Goal: Task Accomplishment & Management: Use online tool/utility

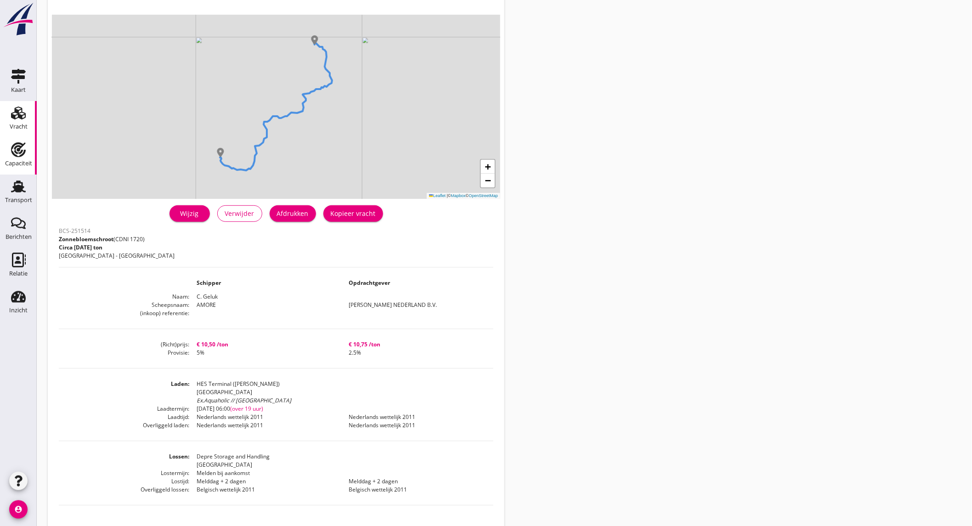
click at [21, 163] on div "Capaciteit" at bounding box center [18, 163] width 27 height 6
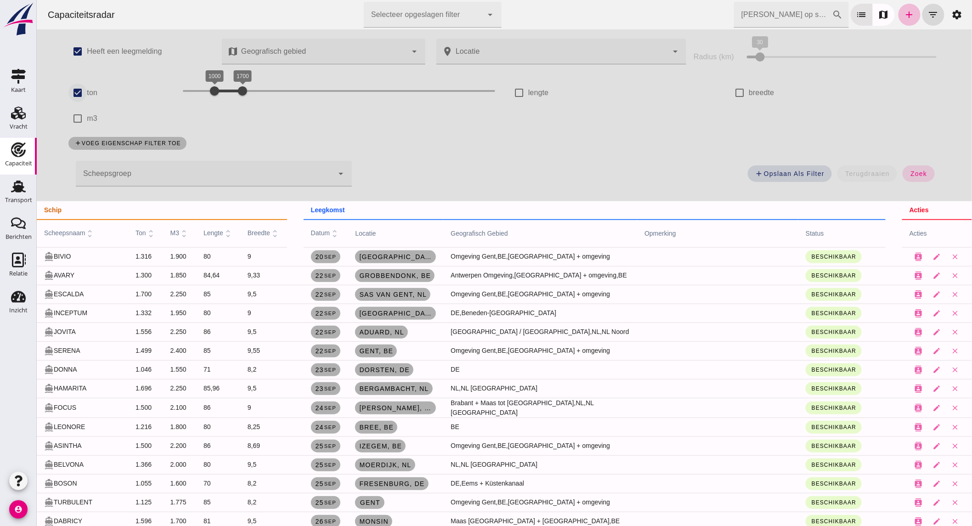
click at [70, 90] on input "ton" at bounding box center [77, 93] width 18 height 18
checkbox input "false"
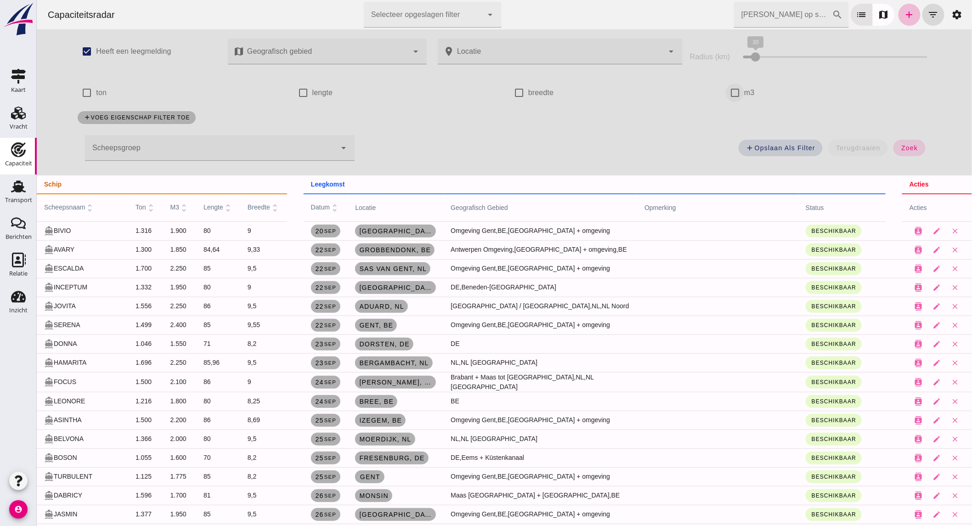
click at [727, 89] on input "m3" at bounding box center [734, 93] width 18 height 18
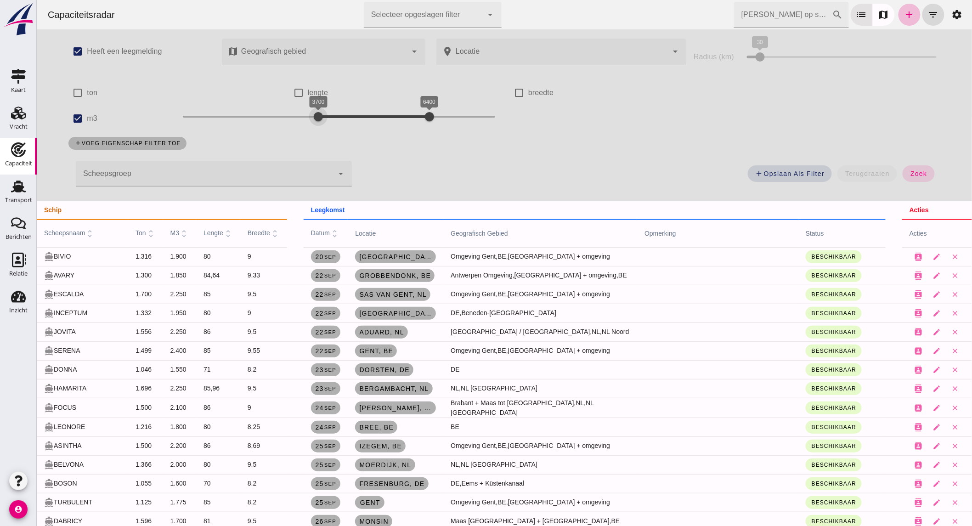
drag, startPoint x: 254, startPoint y: 115, endPoint x: 313, endPoint y: 117, distance: 59.7
click at [313, 117] on div "3700 6400 3700 6400" at bounding box center [338, 116] width 312 height 15
click at [912, 177] on button "zoek" at bounding box center [918, 173] width 32 height 17
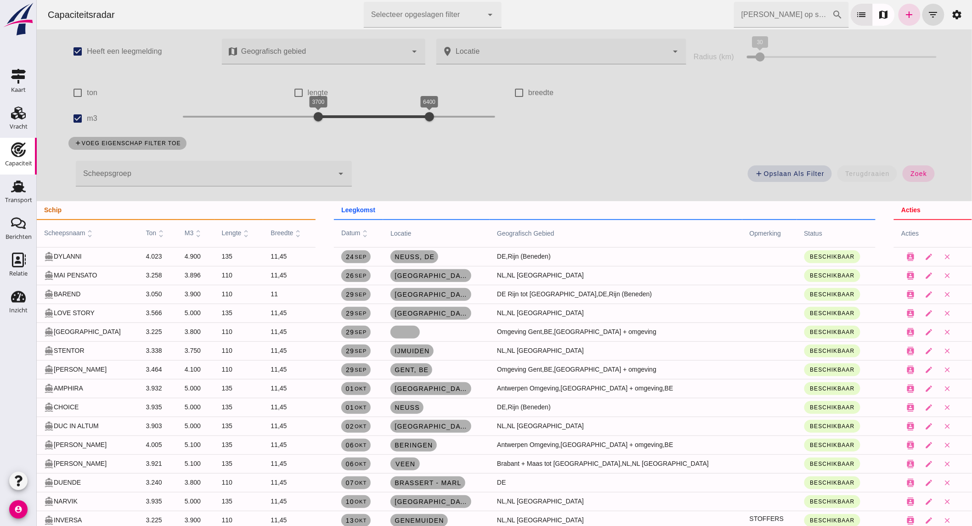
scroll to position [4, 0]
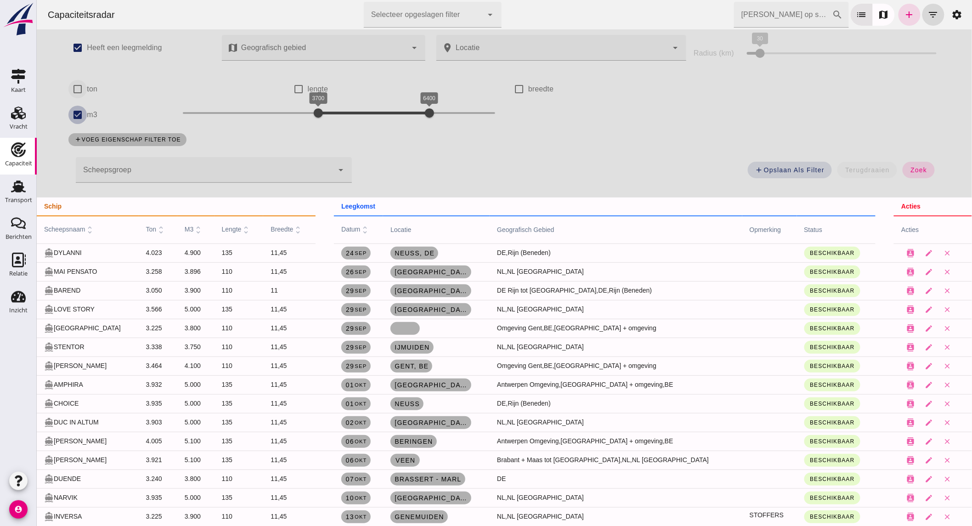
drag, startPoint x: 69, startPoint y: 113, endPoint x: 74, endPoint y: 96, distance: 17.7
click at [69, 113] on input "m3" at bounding box center [77, 115] width 18 height 18
checkbox input "false"
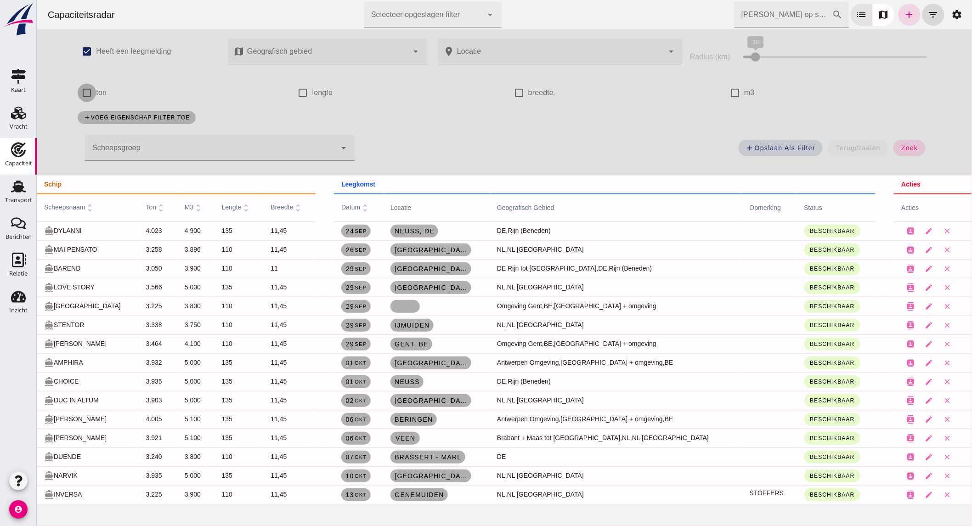
click at [77, 90] on input "ton" at bounding box center [86, 93] width 18 height 18
checkbox input "true"
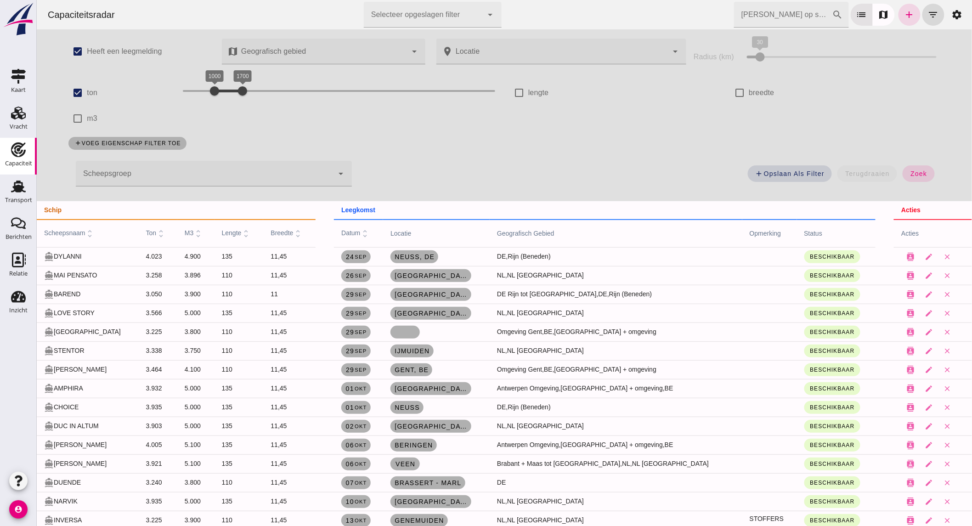
click at [767, 17] on input "[PERSON_NAME] op scheepsnaam" at bounding box center [783, 15] width 98 height 26
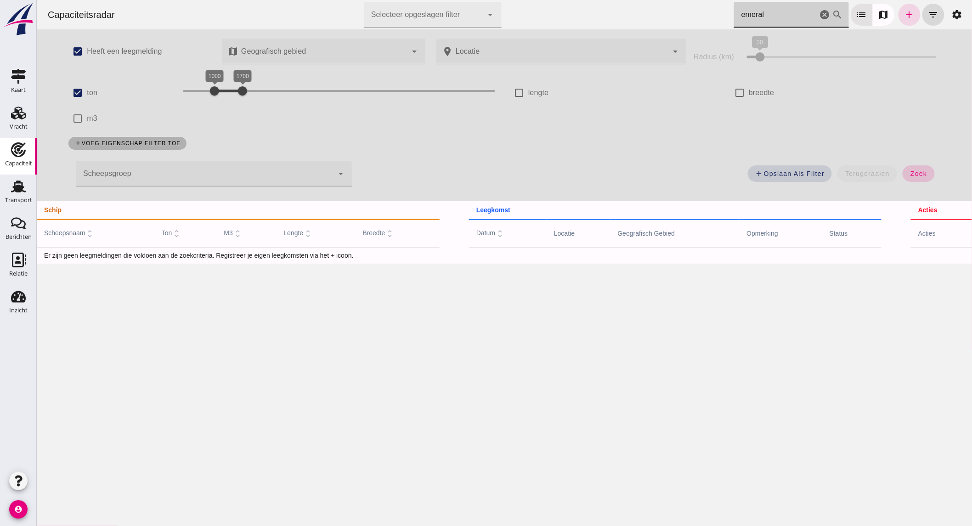
type input "emeral"
click at [910, 170] on span "zoek" at bounding box center [918, 173] width 17 height 7
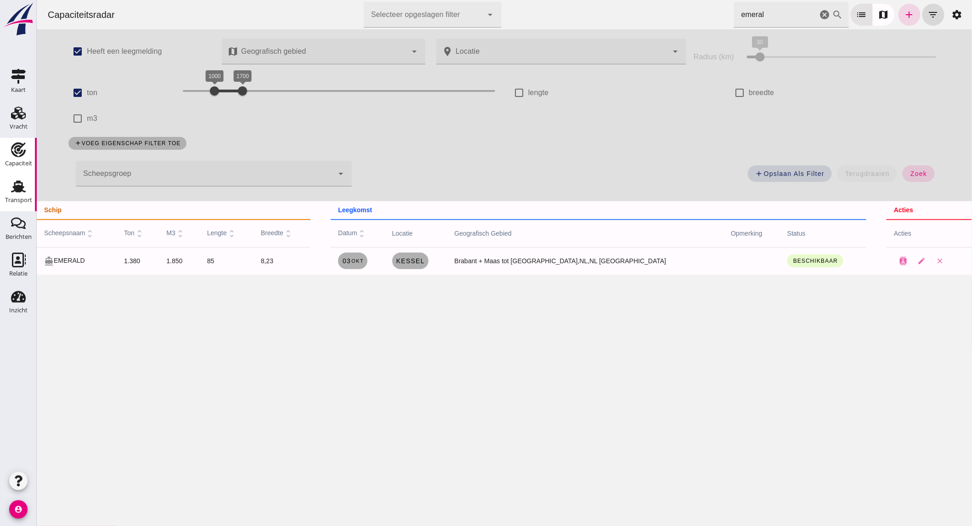
drag, startPoint x: 21, startPoint y: 183, endPoint x: 28, endPoint y: 181, distance: 7.0
click at [21, 182] on use at bounding box center [18, 187] width 15 height 12
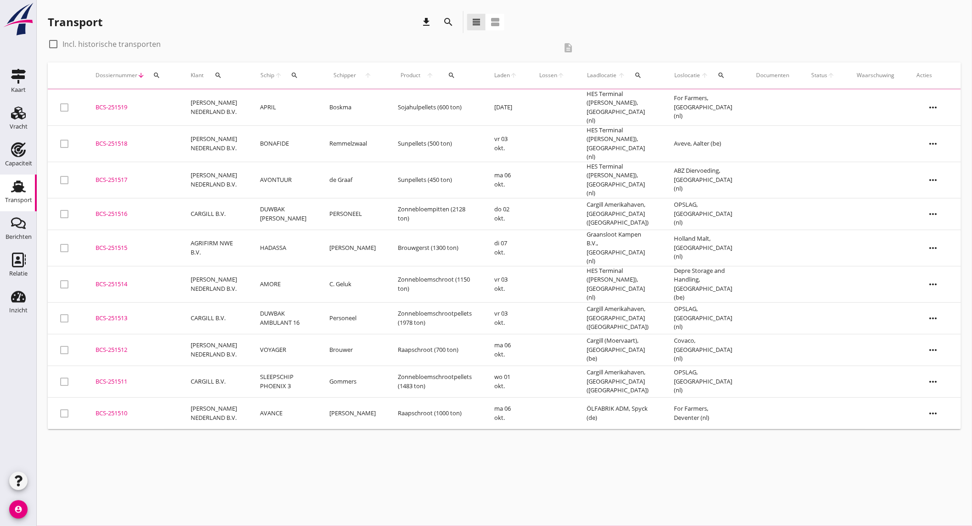
click at [448, 20] on icon "search" at bounding box center [448, 22] width 11 height 11
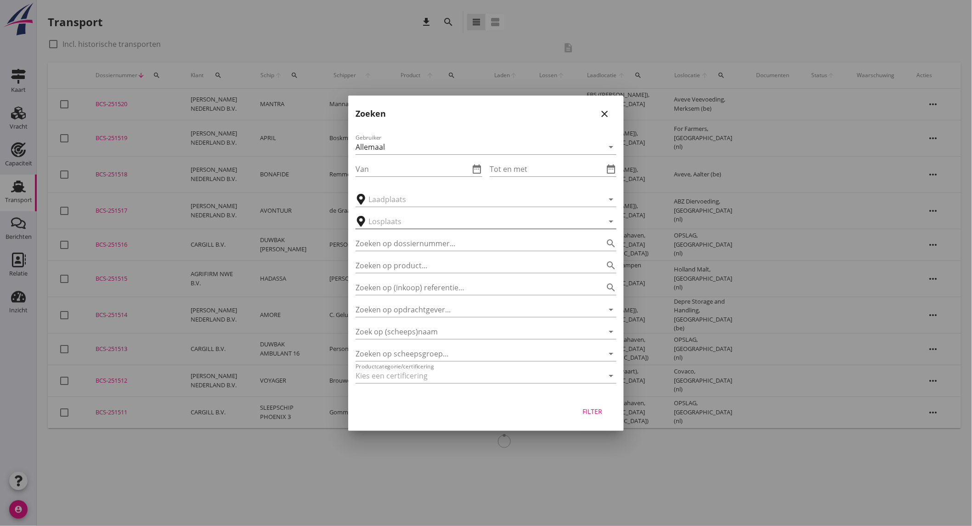
click at [426, 226] on input "text" at bounding box center [479, 221] width 222 height 15
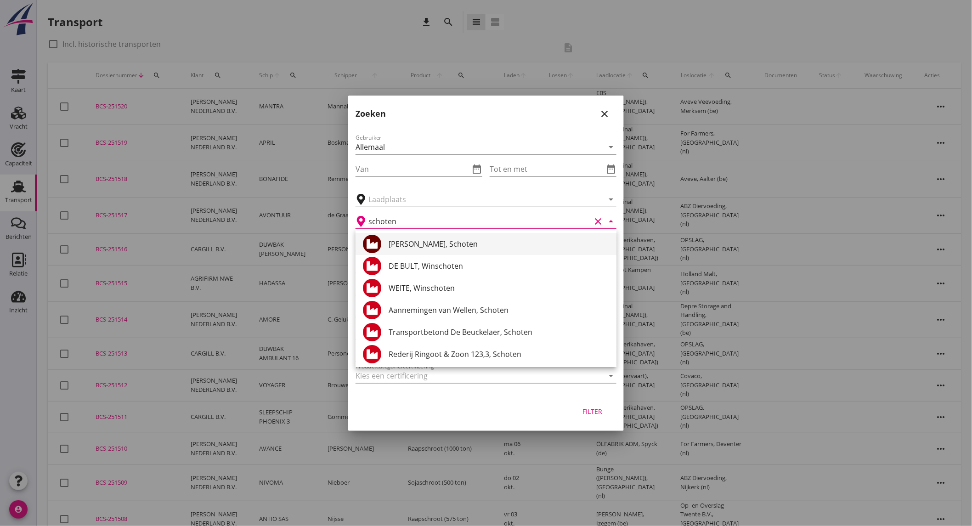
click at [448, 248] on div "[PERSON_NAME], Schoten" at bounding box center [499, 243] width 221 height 11
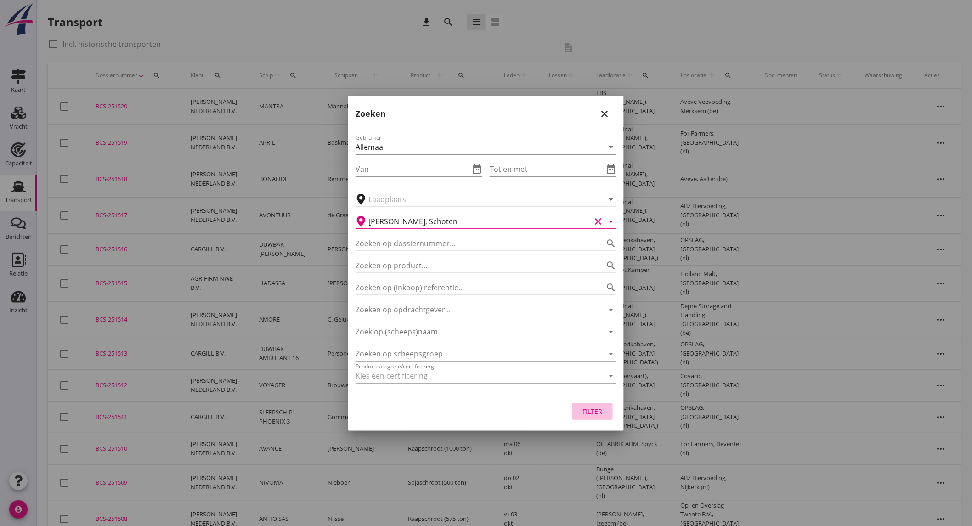
click at [584, 412] on div "Filter" at bounding box center [593, 412] width 26 height 10
type input "[PERSON_NAME]"
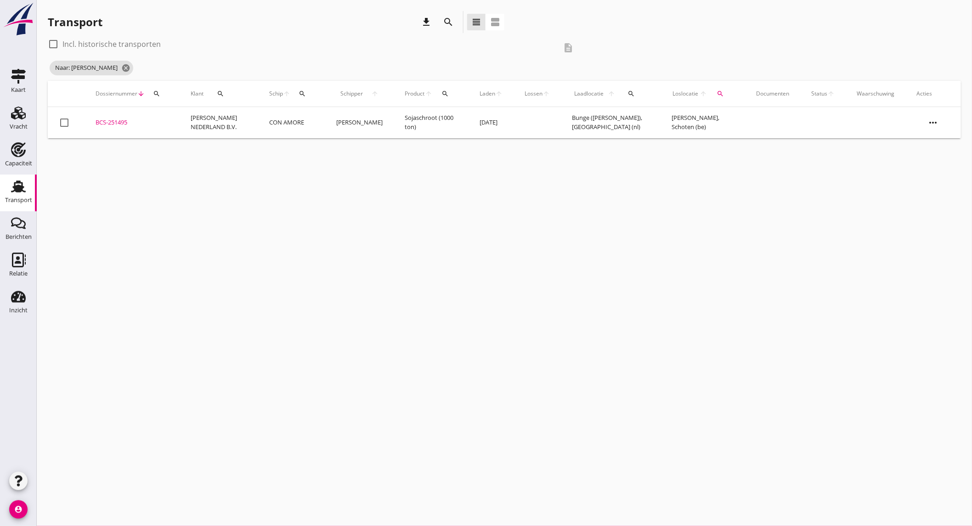
click at [276, 130] on td "CON AMORE" at bounding box center [291, 122] width 67 height 31
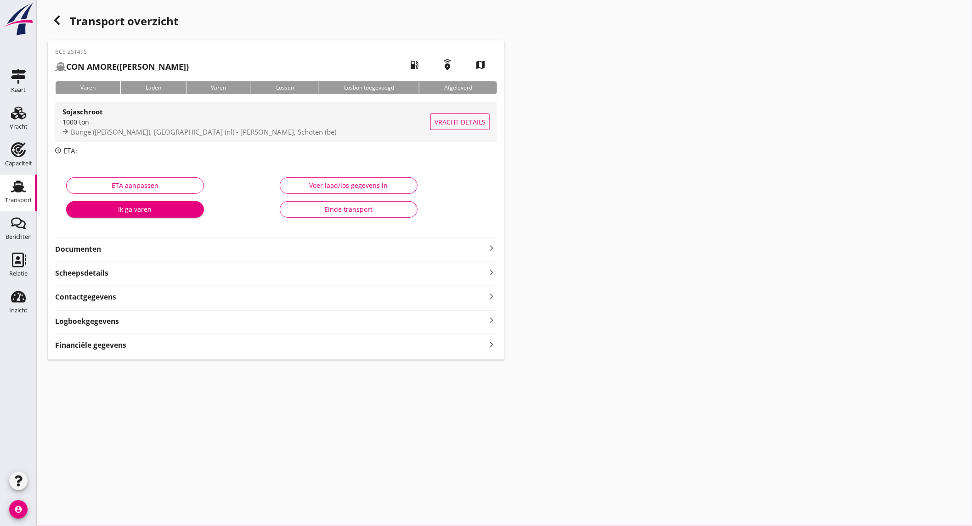
click at [185, 127] on span "Bunge ([PERSON_NAME]), [GEOGRAPHIC_DATA] (nl) - [PERSON_NAME], Schoten (be)" at bounding box center [204, 131] width 266 height 9
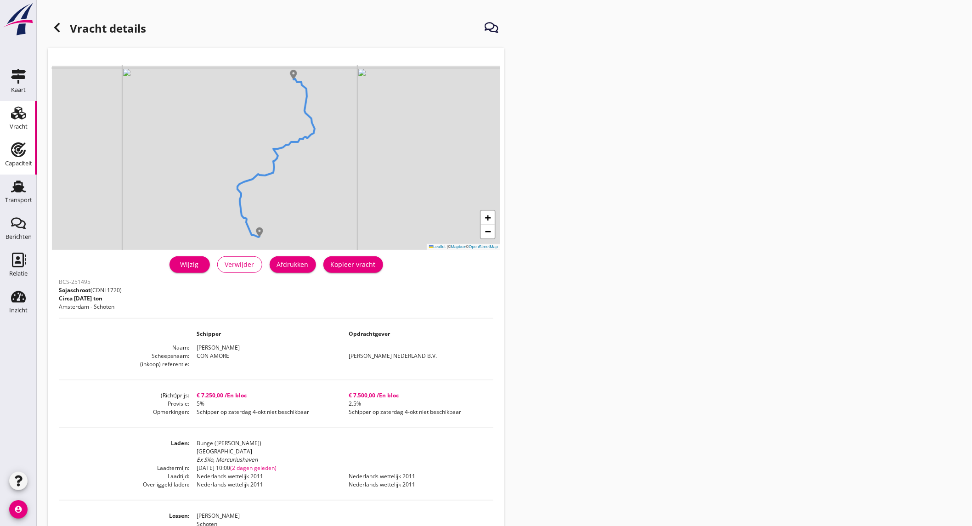
click at [14, 166] on div "Capaciteit" at bounding box center [18, 163] width 27 height 6
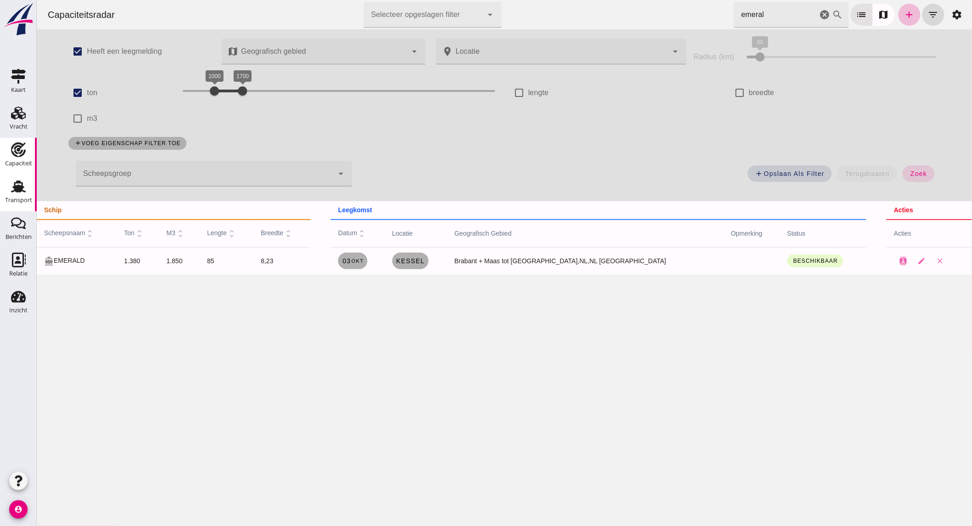
click at [11, 201] on div "Transport" at bounding box center [18, 200] width 27 height 6
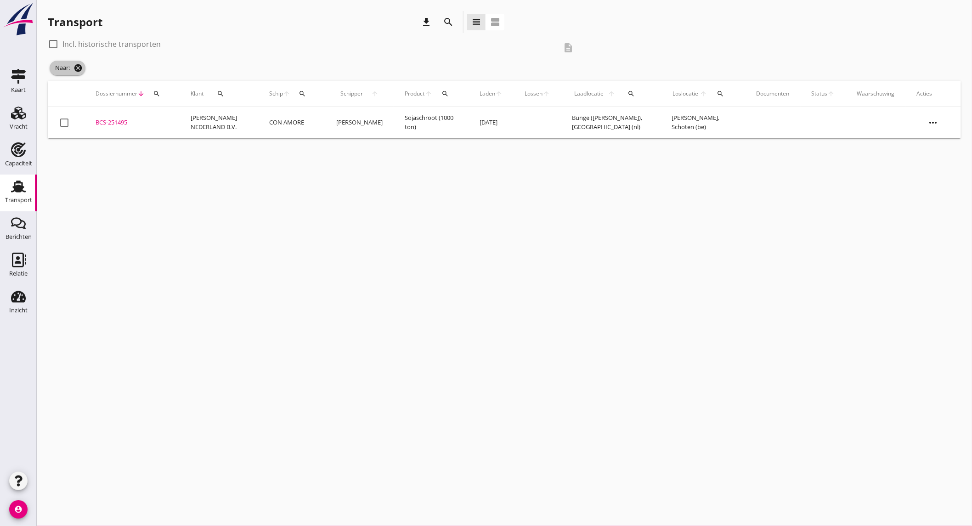
click at [79, 66] on icon "cancel" at bounding box center [78, 67] width 9 height 9
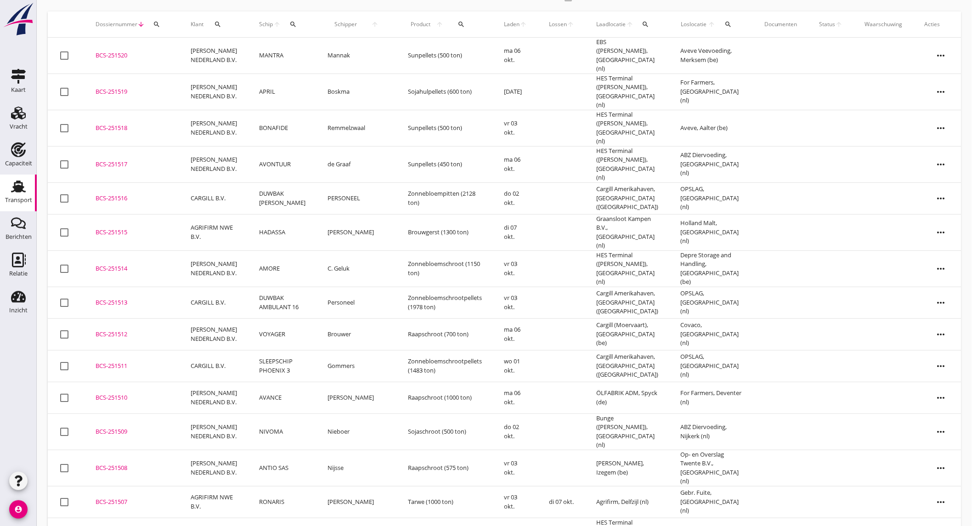
scroll to position [102, 0]
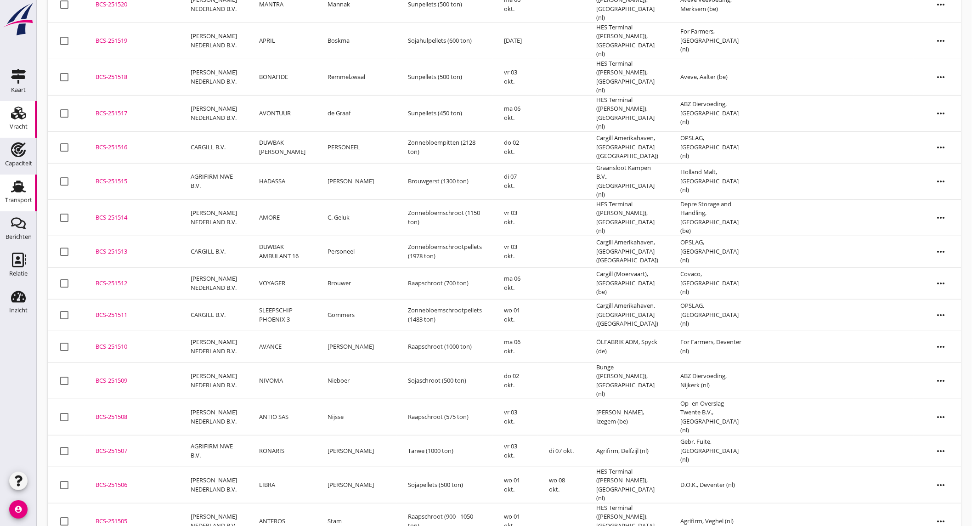
click at [0, 127] on link "Vracht Vracht" at bounding box center [18, 119] width 37 height 37
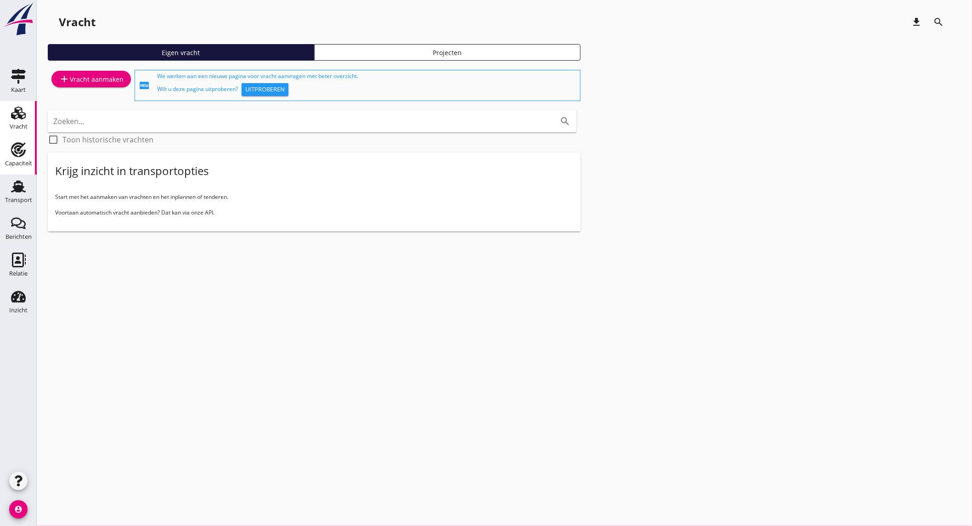
click at [25, 157] on div "Capaciteit" at bounding box center [18, 163] width 27 height 13
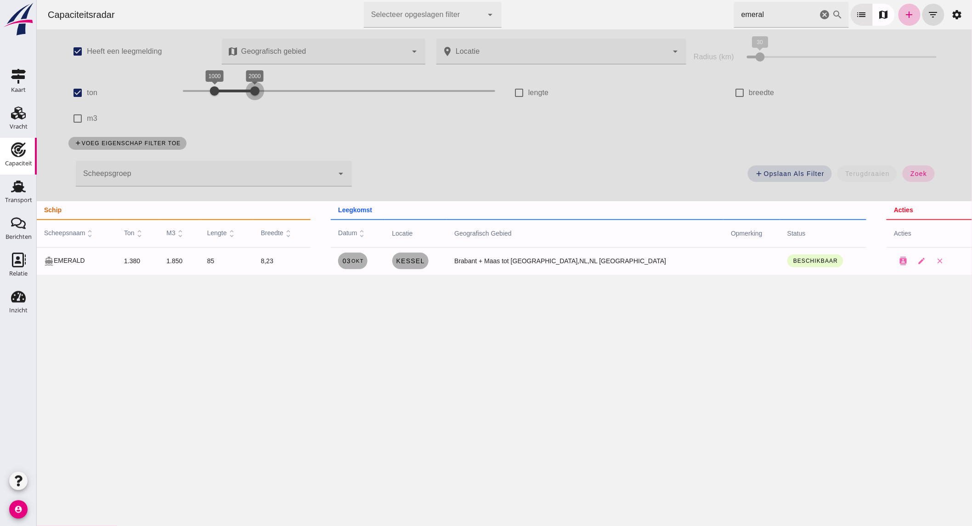
drag, startPoint x: 250, startPoint y: 89, endPoint x: 269, endPoint y: 89, distance: 18.8
click at [264, 89] on div at bounding box center [254, 91] width 18 height 18
drag, startPoint x: 235, startPoint y: 89, endPoint x: 253, endPoint y: 90, distance: 17.5
click at [253, 90] on div "2000 3100 2000 3100" at bounding box center [338, 91] width 312 height 15
click at [819, 15] on icon "cancel" at bounding box center [824, 14] width 11 height 11
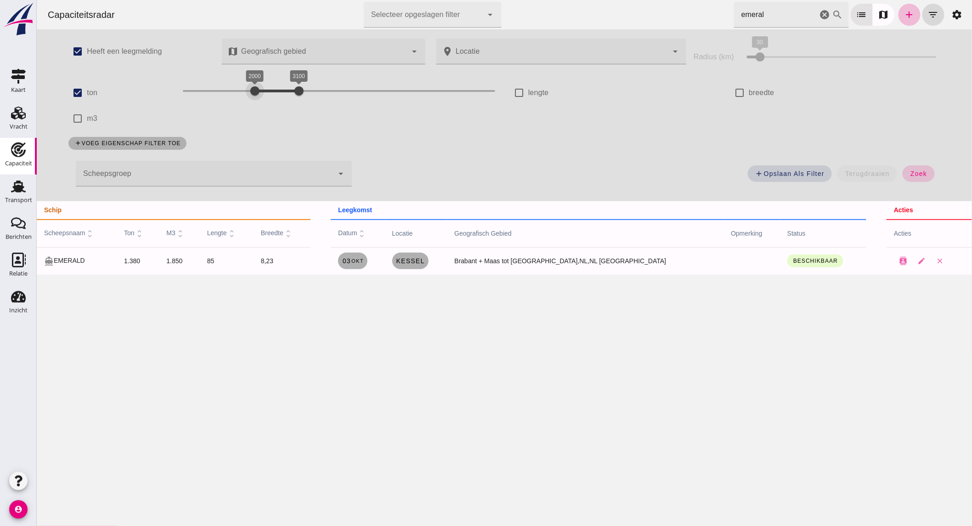
click at [924, 177] on button "zoek" at bounding box center [918, 173] width 32 height 17
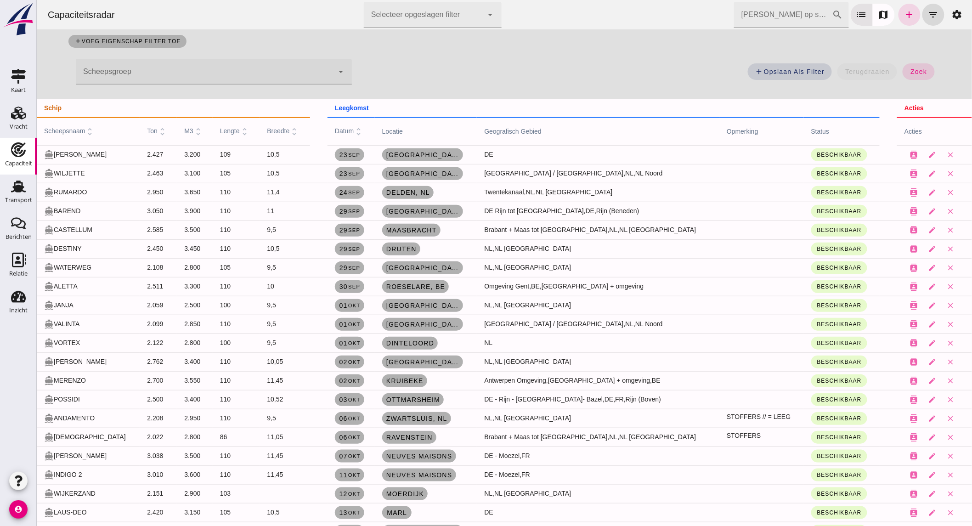
scroll to position [117, 0]
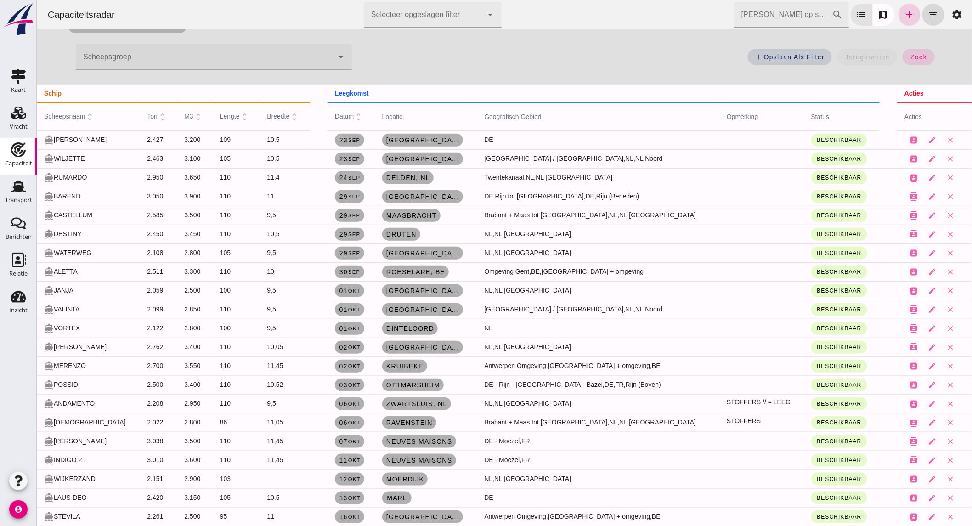
click at [904, 11] on icon "add" at bounding box center [909, 14] width 11 height 11
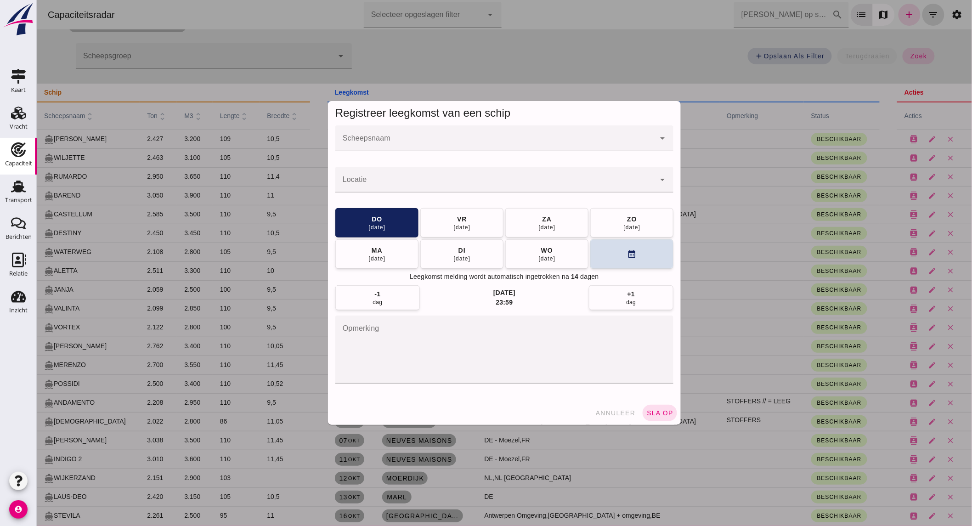
click at [425, 144] on input "Scheepsnaam" at bounding box center [495, 142] width 320 height 11
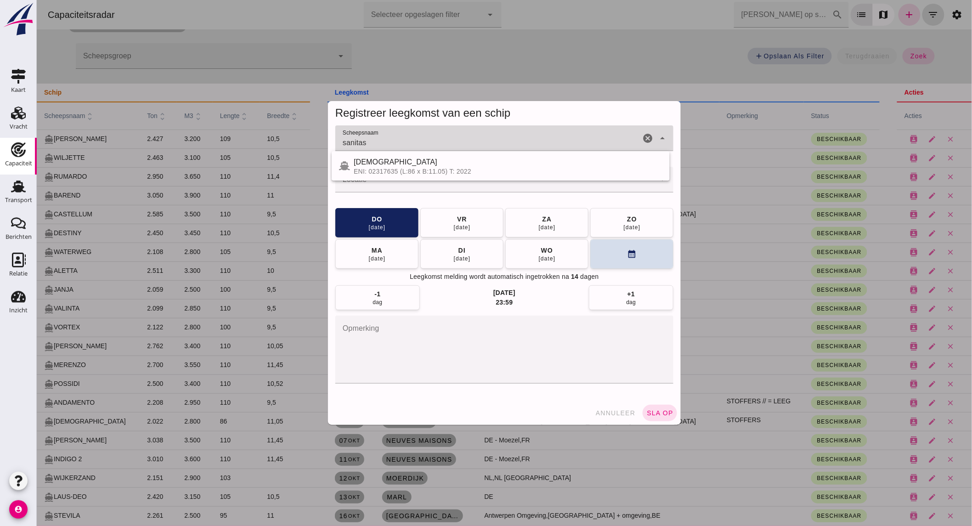
click at [418, 164] on div "[DEMOGRAPHIC_DATA]" at bounding box center [507, 162] width 309 height 11
type input "[DEMOGRAPHIC_DATA]"
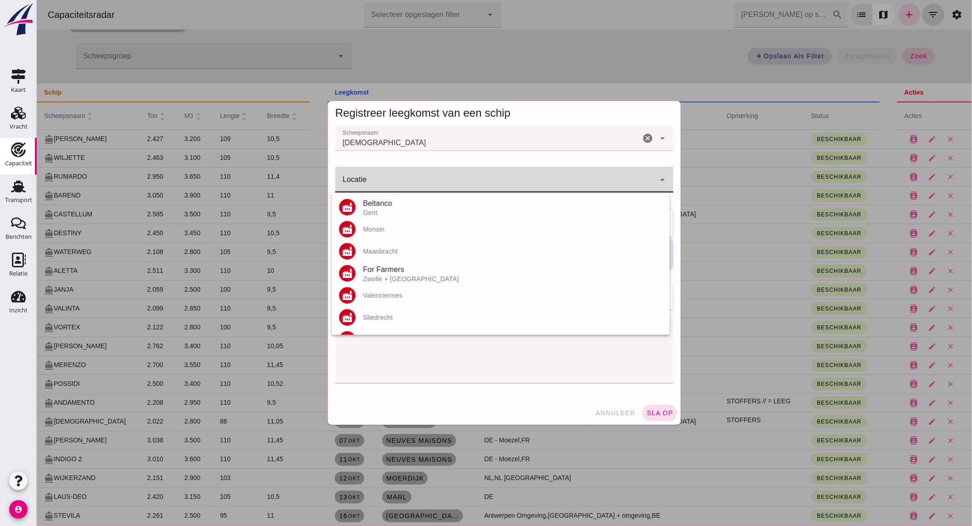
click at [404, 181] on input "Locatie" at bounding box center [495, 184] width 320 height 11
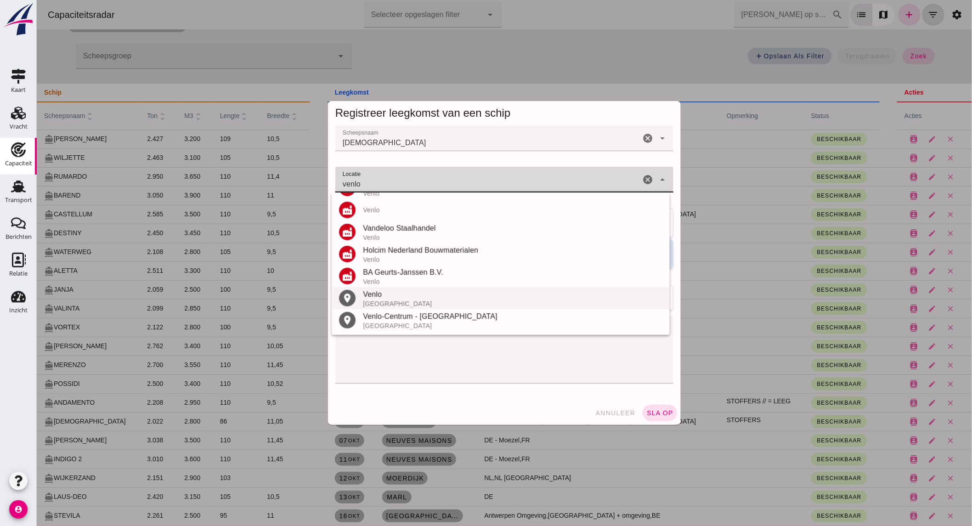
click at [389, 293] on div "Venlo" at bounding box center [512, 294] width 300 height 11
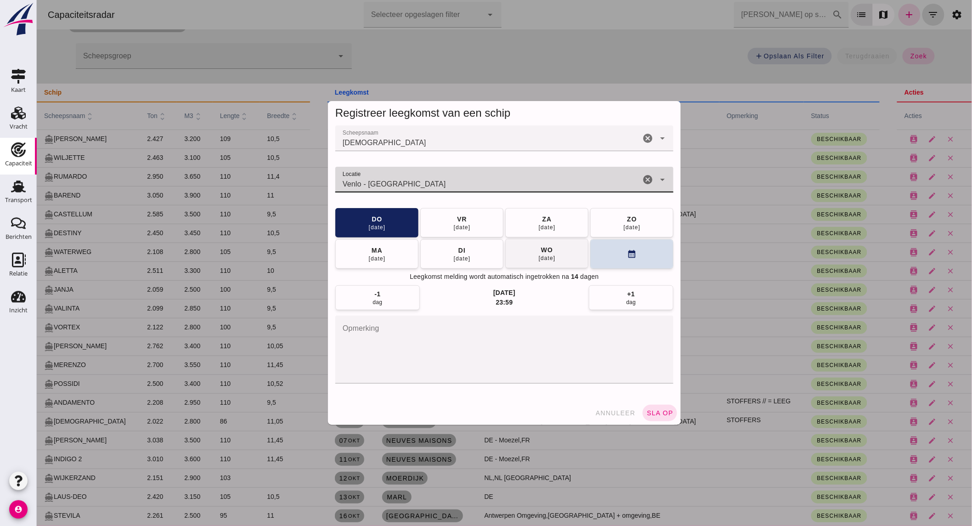
type input "Venlo - [GEOGRAPHIC_DATA]"
click at [540, 251] on div "wo" at bounding box center [546, 249] width 12 height 9
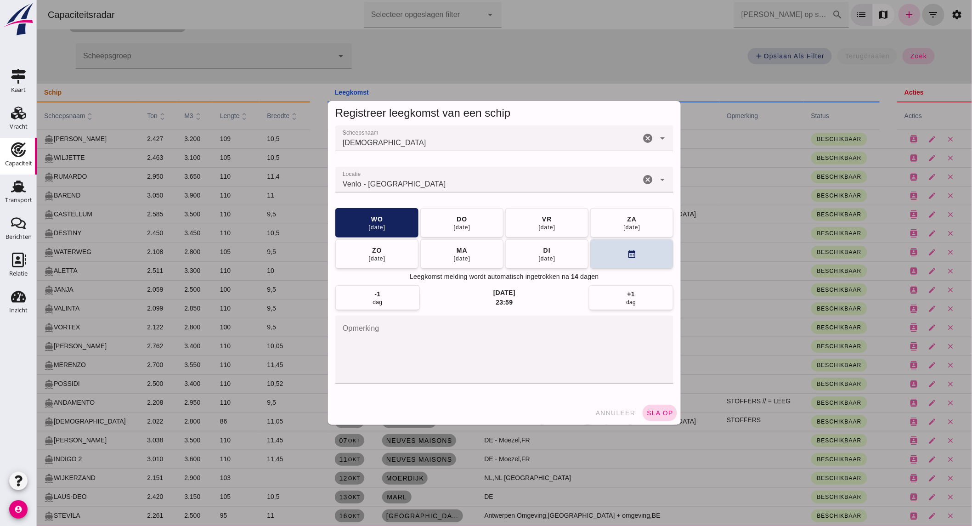
click at [646, 414] on span "sla op" at bounding box center [659, 412] width 27 height 7
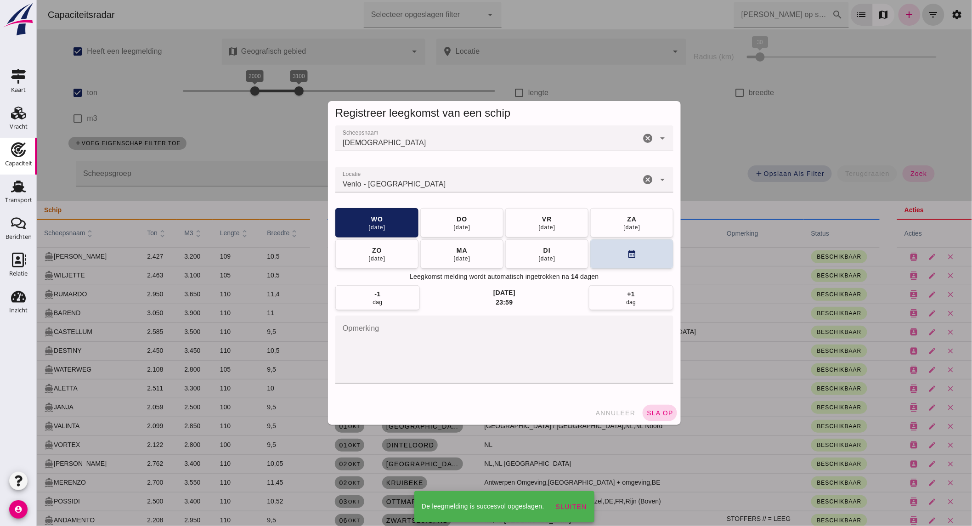
scroll to position [117, 0]
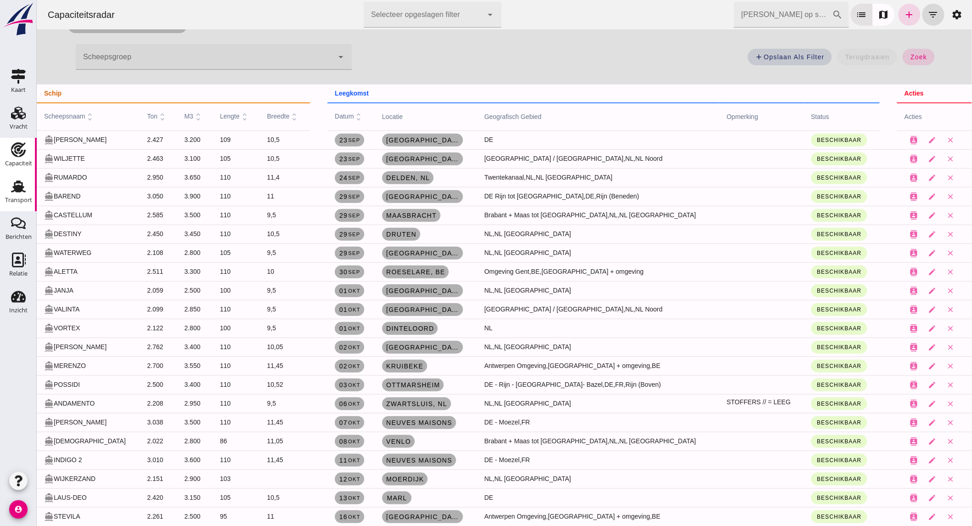
click at [25, 192] on icon "Transport" at bounding box center [18, 186] width 15 height 15
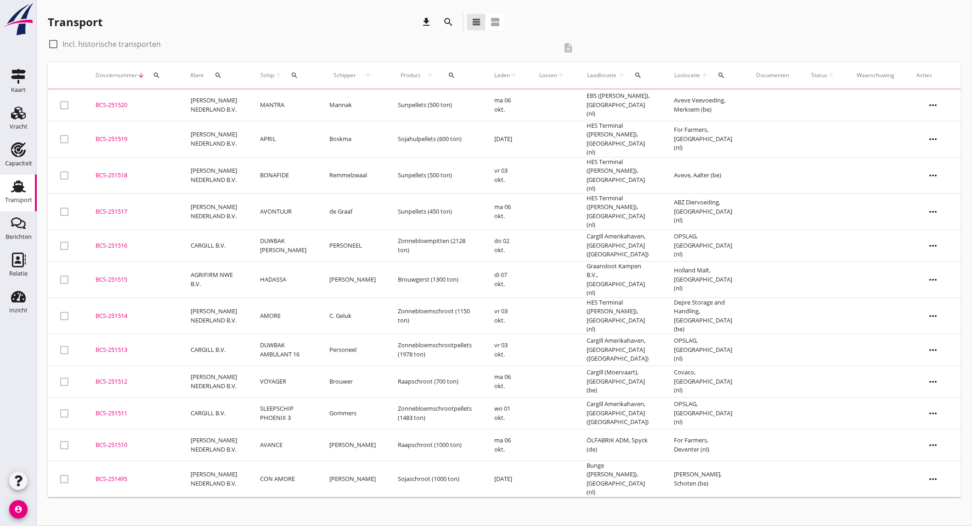
click at [453, 28] on button "search" at bounding box center [448, 22] width 17 height 17
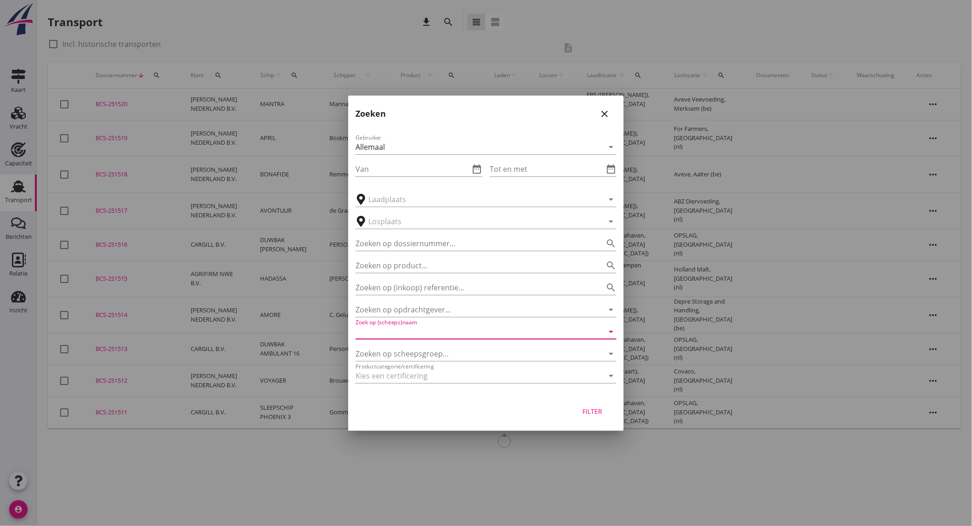
click at [431, 337] on input "Zoek op (scheeps)naam" at bounding box center [473, 331] width 235 height 15
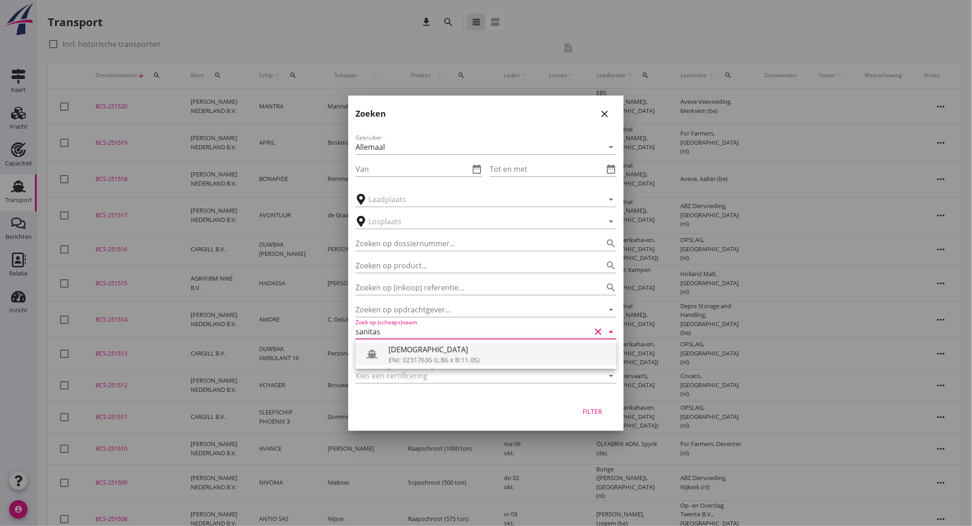
click at [438, 360] on div "ENI: 02317635 (L:86 x B:11.05)" at bounding box center [499, 360] width 221 height 10
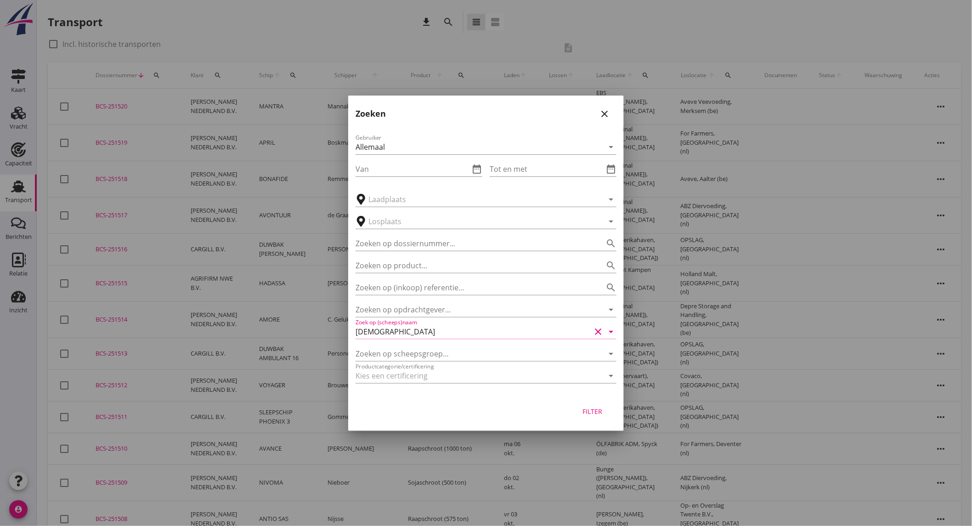
click at [580, 414] on div "Filter" at bounding box center [593, 412] width 26 height 10
type input "[DEMOGRAPHIC_DATA]"
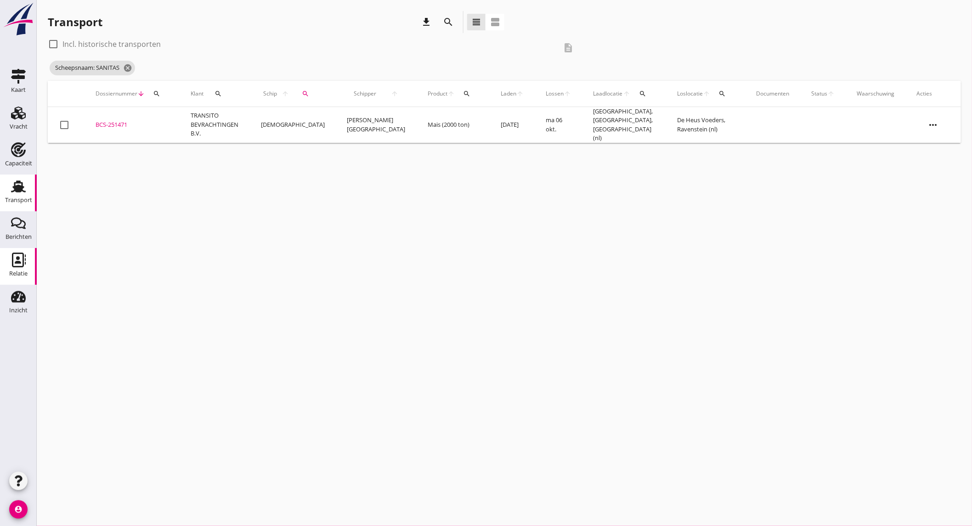
click at [23, 265] on use at bounding box center [19, 260] width 14 height 15
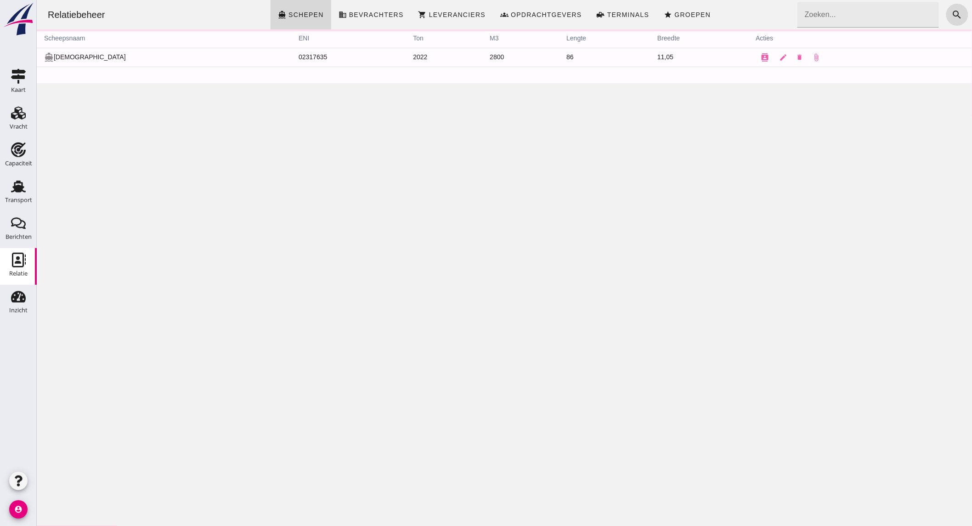
click at [856, 11] on input "Zoeken..." at bounding box center [865, 15] width 136 height 26
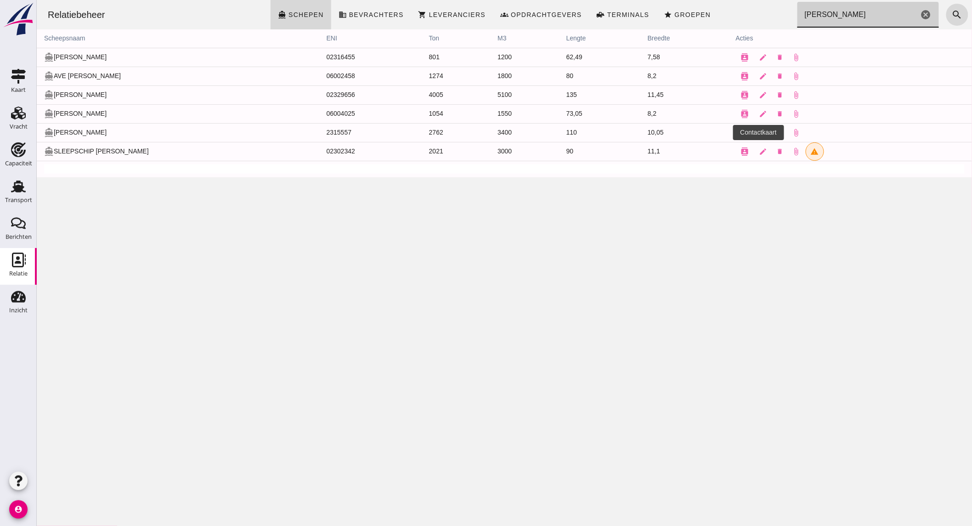
type input "[PERSON_NAME]"
click at [741, 130] on icon "contacts" at bounding box center [745, 133] width 8 height 8
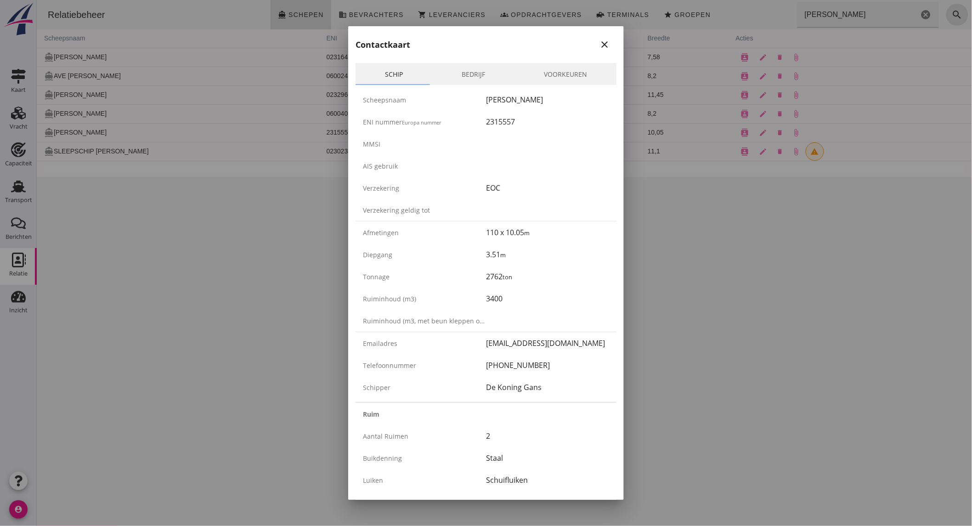
click at [465, 66] on link "Bedrijf" at bounding box center [473, 74] width 82 height 22
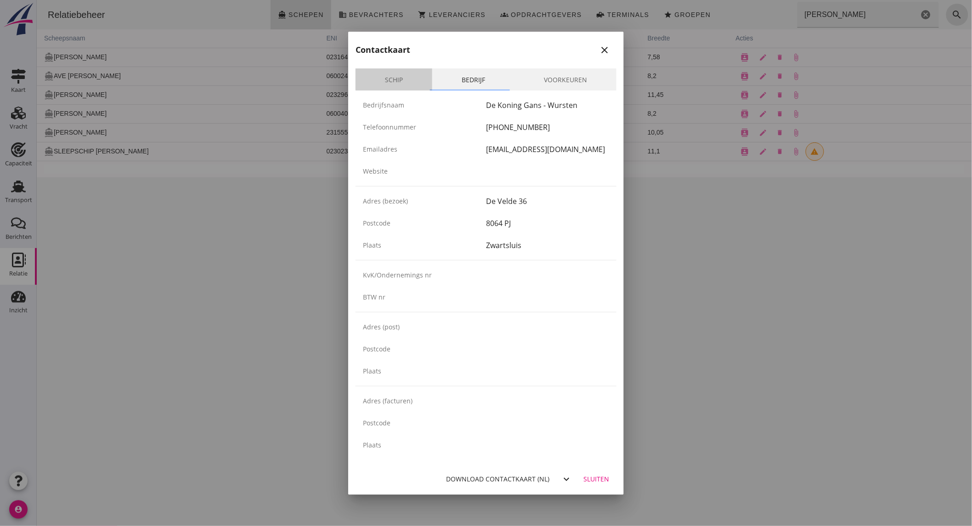
click at [388, 79] on link "Schip" at bounding box center [394, 79] width 77 height 22
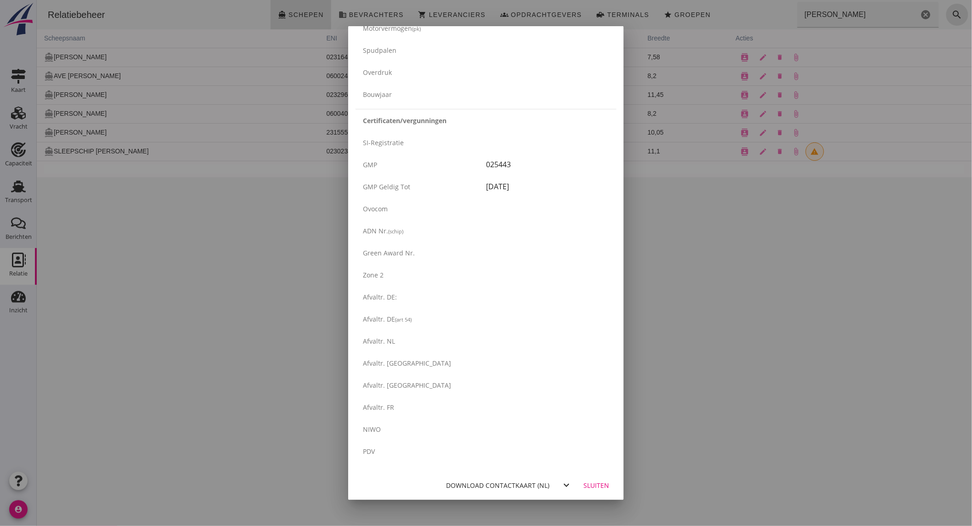
scroll to position [1302, 0]
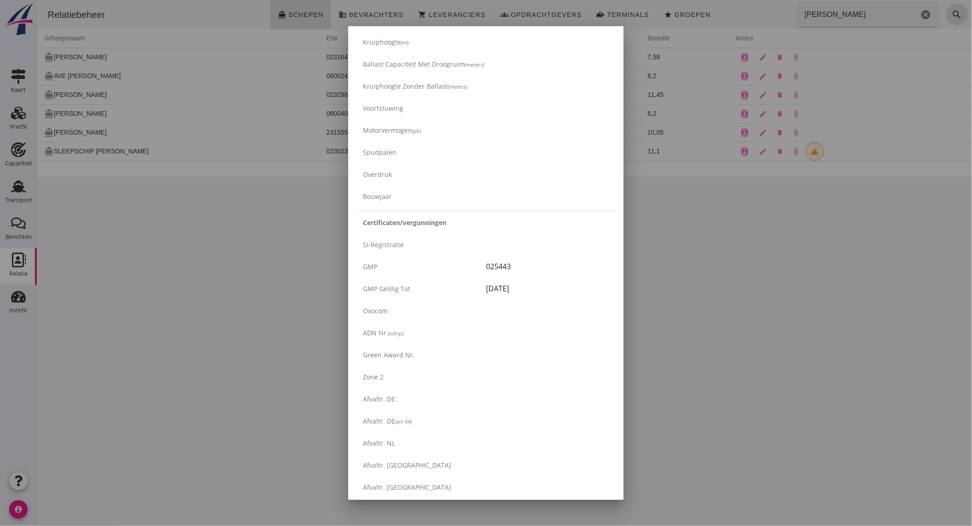
drag, startPoint x: 534, startPoint y: 288, endPoint x: 351, endPoint y: 265, distance: 184.2
copy div "GMP 025443 GMP geldig tot [DATE]"
